Goal: Obtain resource: Obtain resource

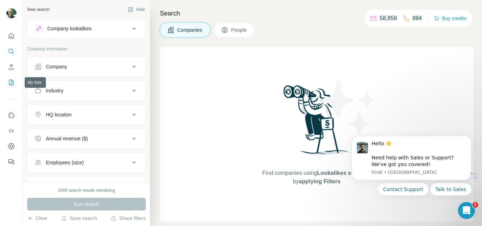
click at [8, 85] on icon "My lists" at bounding box center [11, 82] width 7 height 7
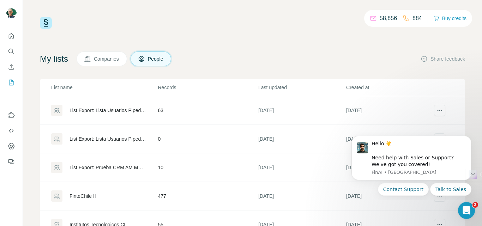
click at [95, 115] on div "List Export: Lista Usuarios Pipedrive - [DATE] 12:48" at bounding box center [104, 110] width 106 height 11
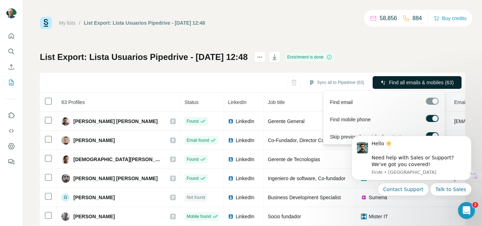
click at [381, 81] on icon "button" at bounding box center [383, 82] width 5 height 5
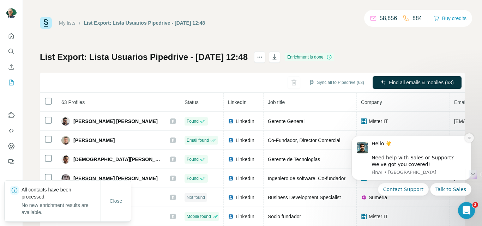
click at [469, 139] on icon "Dismiss notification" at bounding box center [469, 138] width 2 height 2
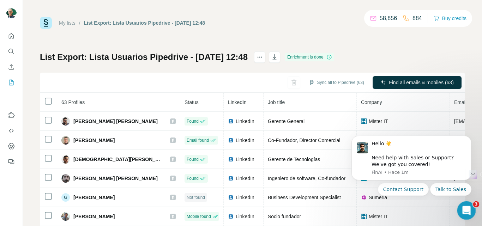
click at [461, 212] on icon "Abrir Intercom Messenger" at bounding box center [466, 210] width 12 height 12
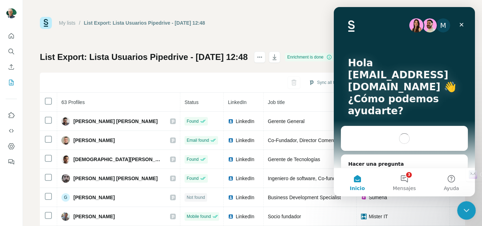
click at [462, 210] on icon "Cerrar Intercom Messenger" at bounding box center [465, 209] width 8 height 8
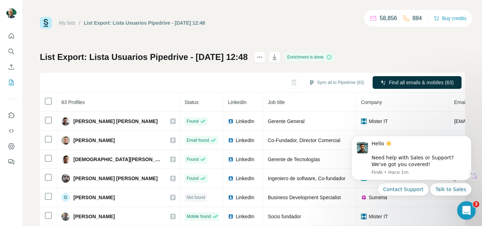
click at [466, 209] on icon "Abrir Intercom Messenger" at bounding box center [465, 210] width 5 height 6
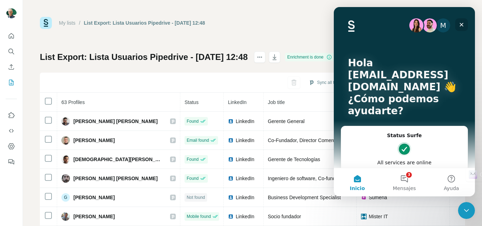
click at [465, 25] on div "Cerrar" at bounding box center [461, 24] width 13 height 13
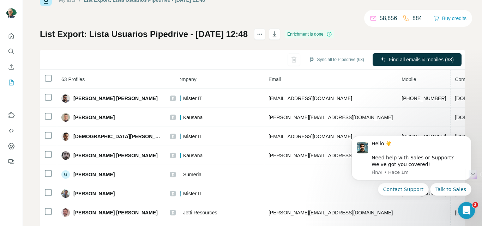
scroll to position [19, 0]
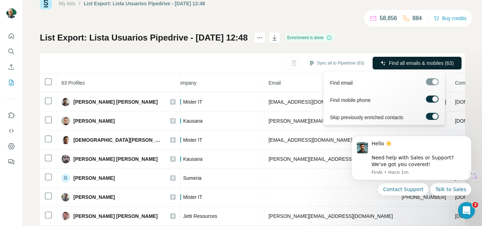
click at [415, 62] on span "Find all emails & mobiles (63)" at bounding box center [421, 63] width 65 height 7
